Goal: Complete application form

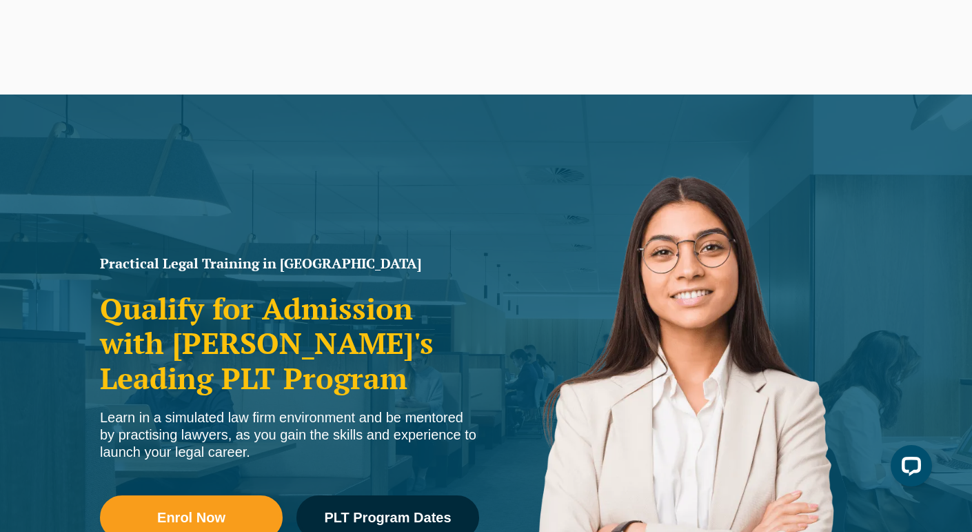
click at [145, 105] on div "Practical Legal Training in Victoria Qualify for Admission with Victoria's Lead…" at bounding box center [486, 397] width 972 height 607
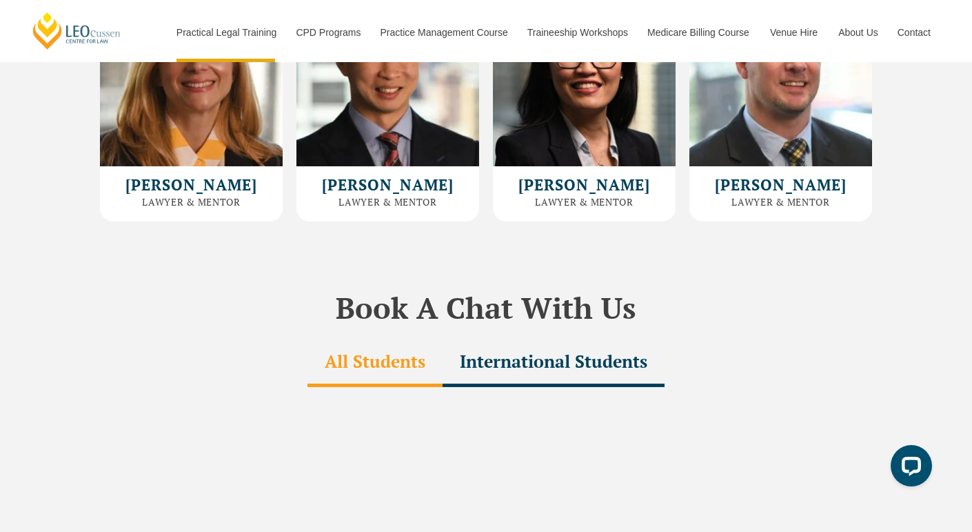
scroll to position [7612, 0]
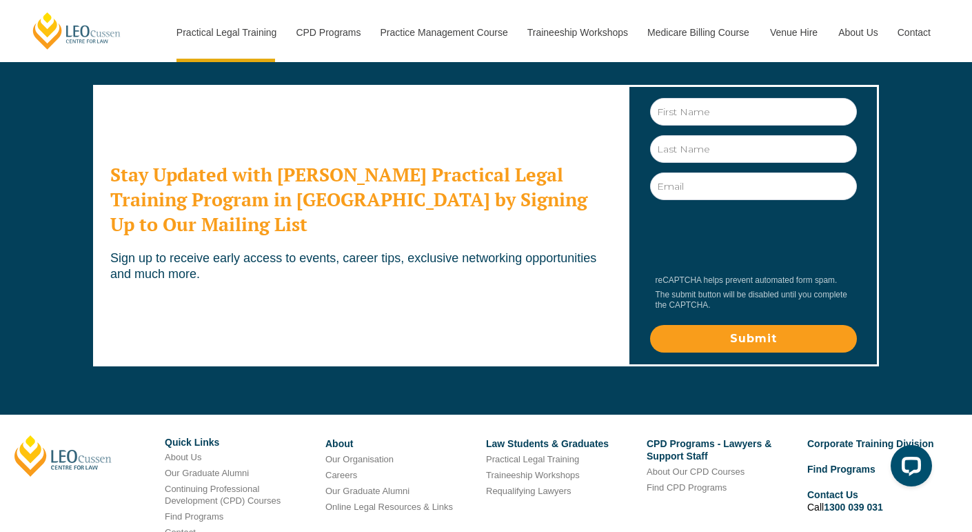
drag, startPoint x: 19, startPoint y: 471, endPoint x: 65, endPoint y: 476, distance: 46.4
copy div "[PERSON_NAME]"
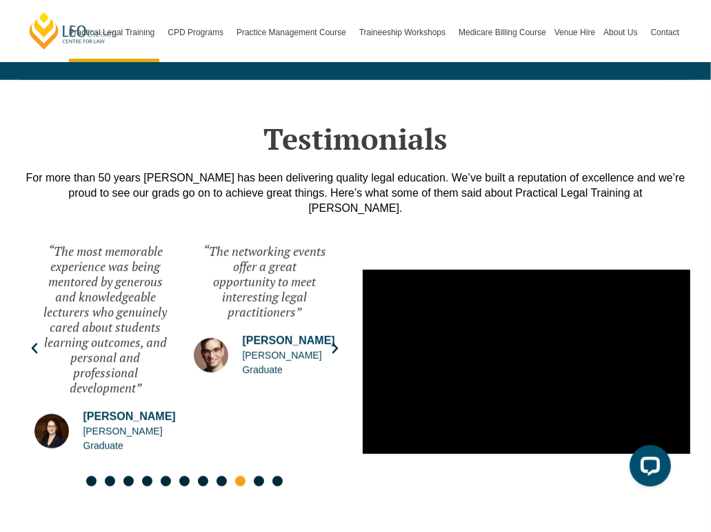
scroll to position [0, 0]
